Goal: Navigation & Orientation: Find specific page/section

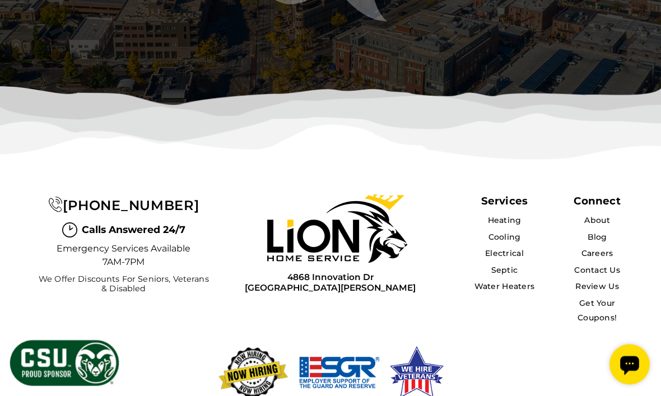
scroll to position [3388, 0]
click at [491, 266] on link "Septic" at bounding box center [504, 271] width 27 height 10
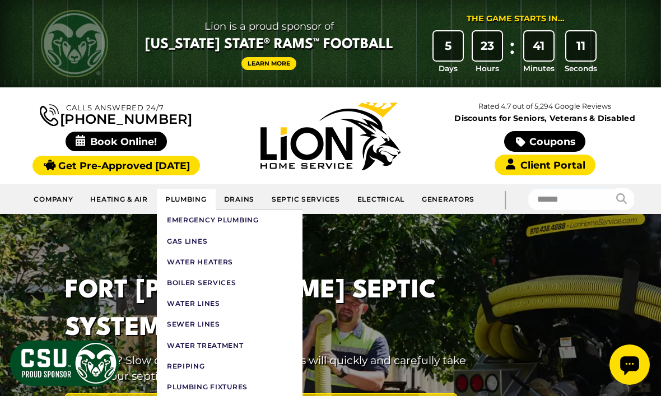
click at [189, 197] on link "Plumbing" at bounding box center [186, 199] width 59 height 21
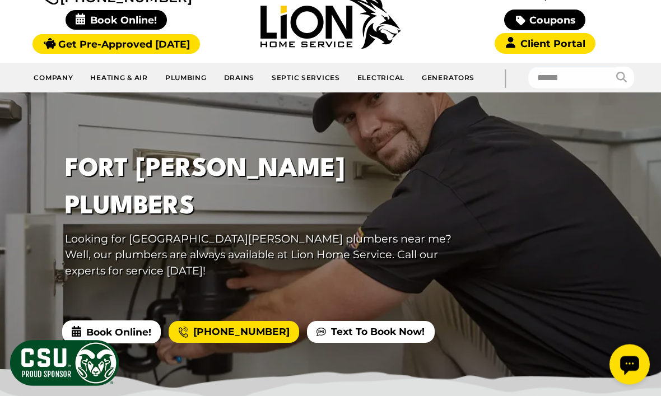
scroll to position [133, 0]
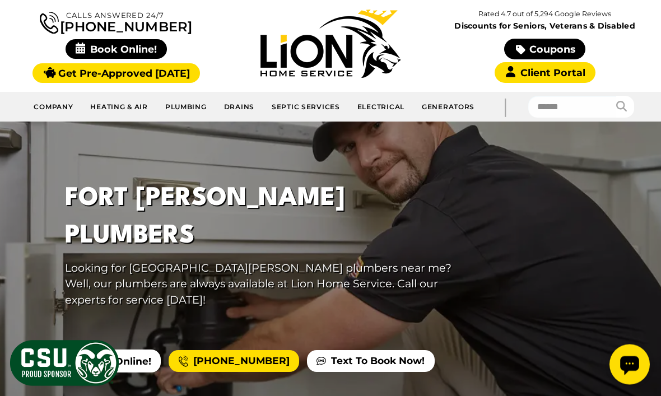
scroll to position [92, 0]
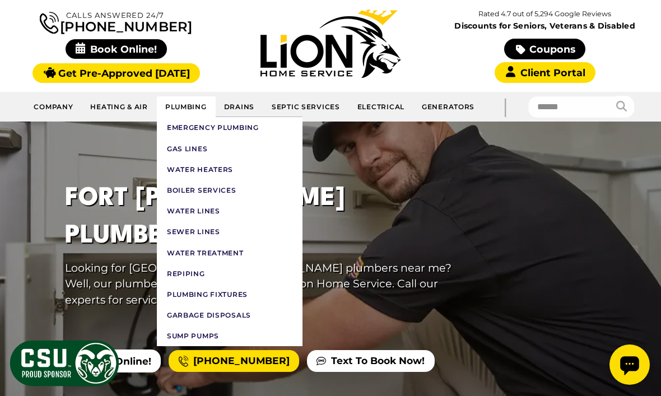
click at [183, 101] on link "Plumbing" at bounding box center [186, 106] width 59 height 21
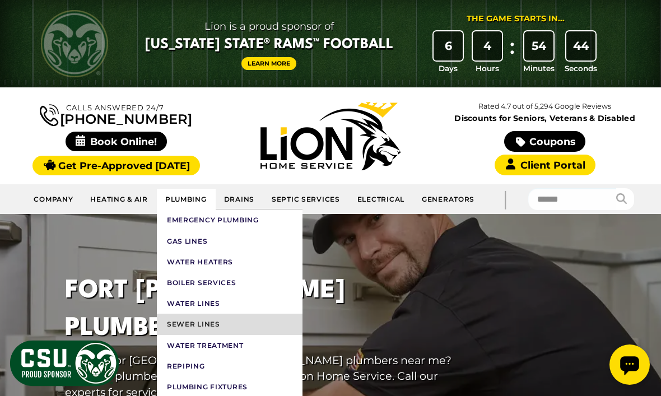
click at [212, 317] on link "Sewer Lines" at bounding box center [230, 324] width 146 height 21
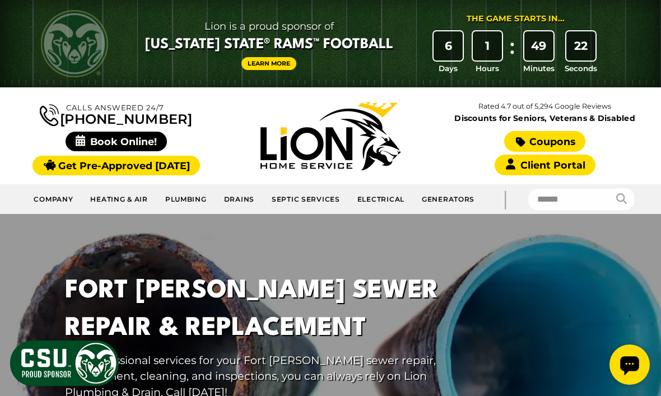
click at [540, 137] on link "Coupons" at bounding box center [544, 141] width 81 height 21
